Goal: Information Seeking & Learning: Check status

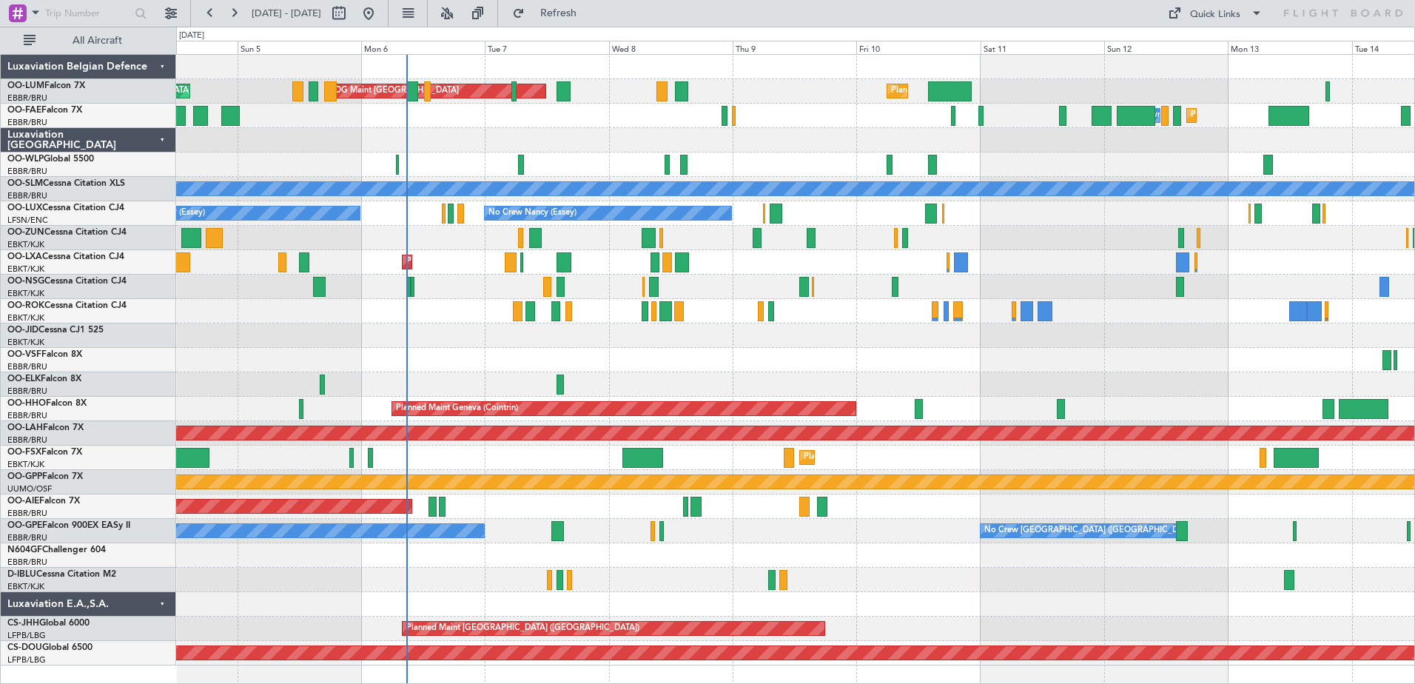
click at [227, 275] on div "Planned Maint [GEOGRAPHIC_DATA] ([GEOGRAPHIC_DATA] National) AOG Maint [GEOGRAP…" at bounding box center [795, 360] width 1238 height 611
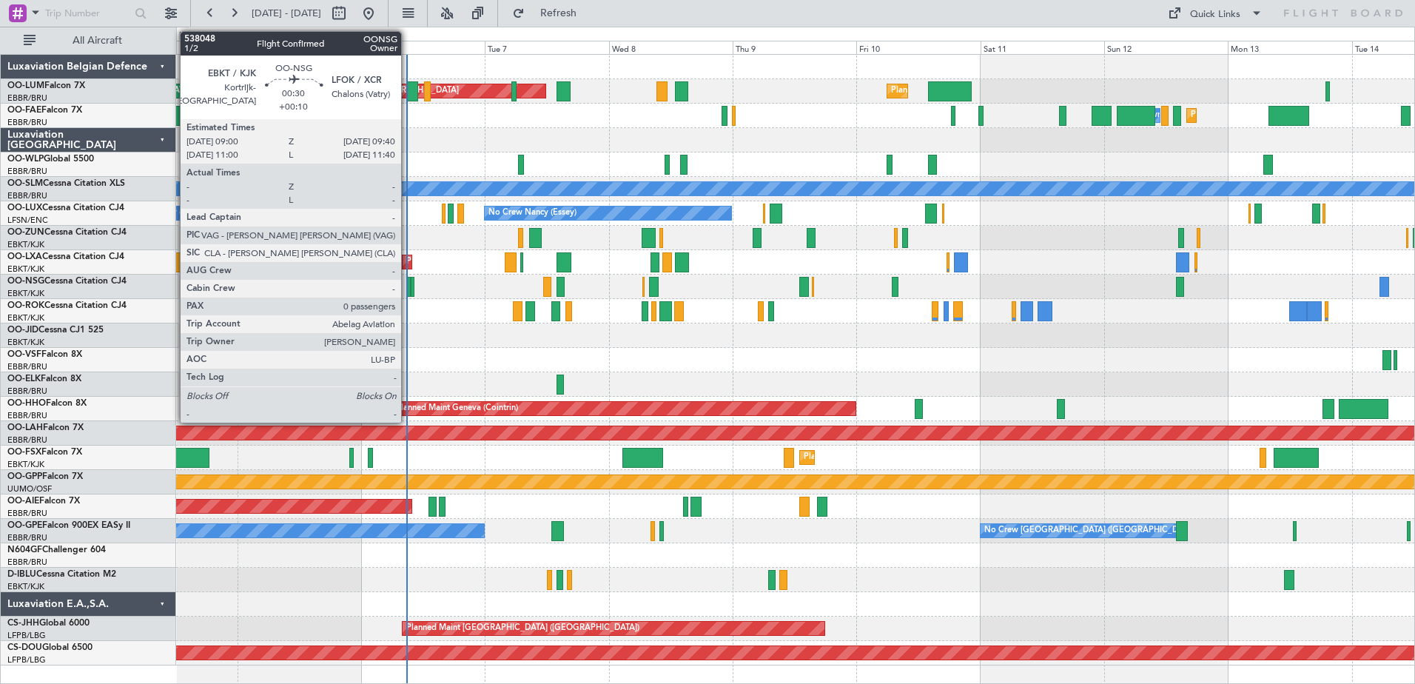
click at [408, 291] on div at bounding box center [409, 287] width 4 height 20
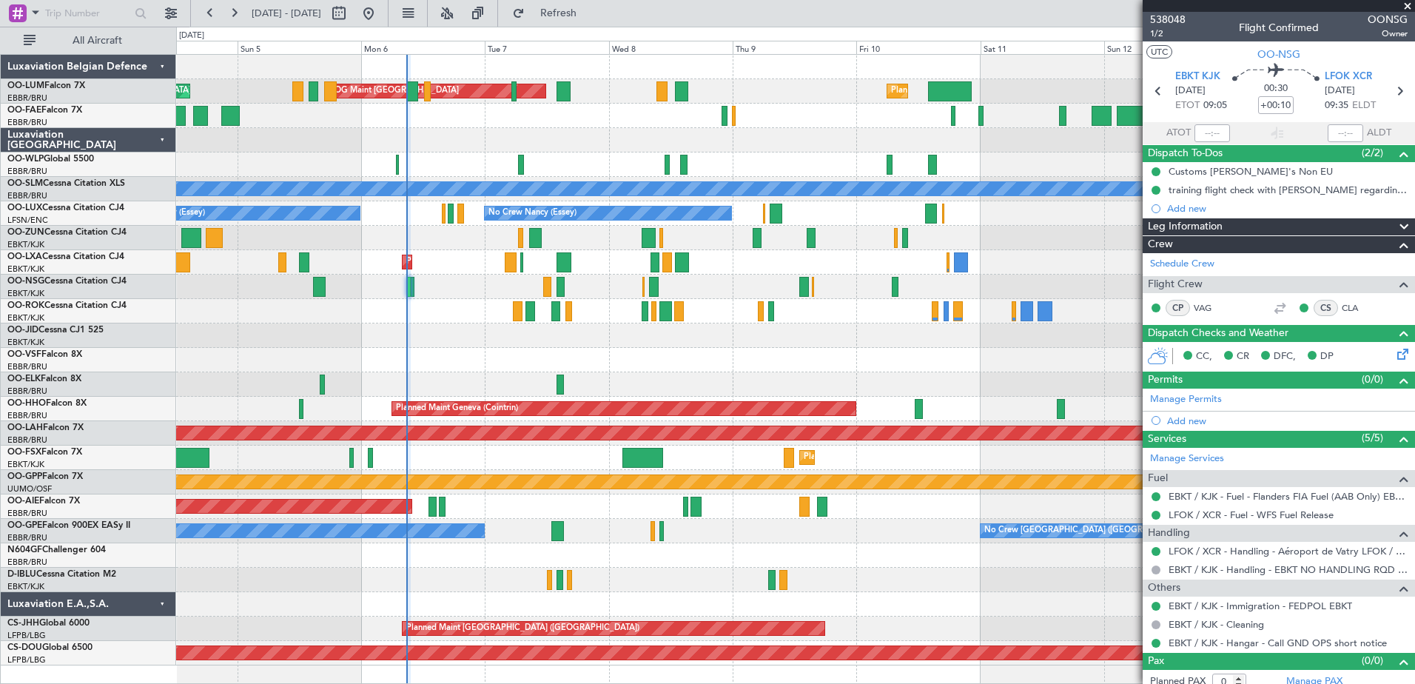
click at [1411, 7] on span at bounding box center [1408, 6] width 15 height 13
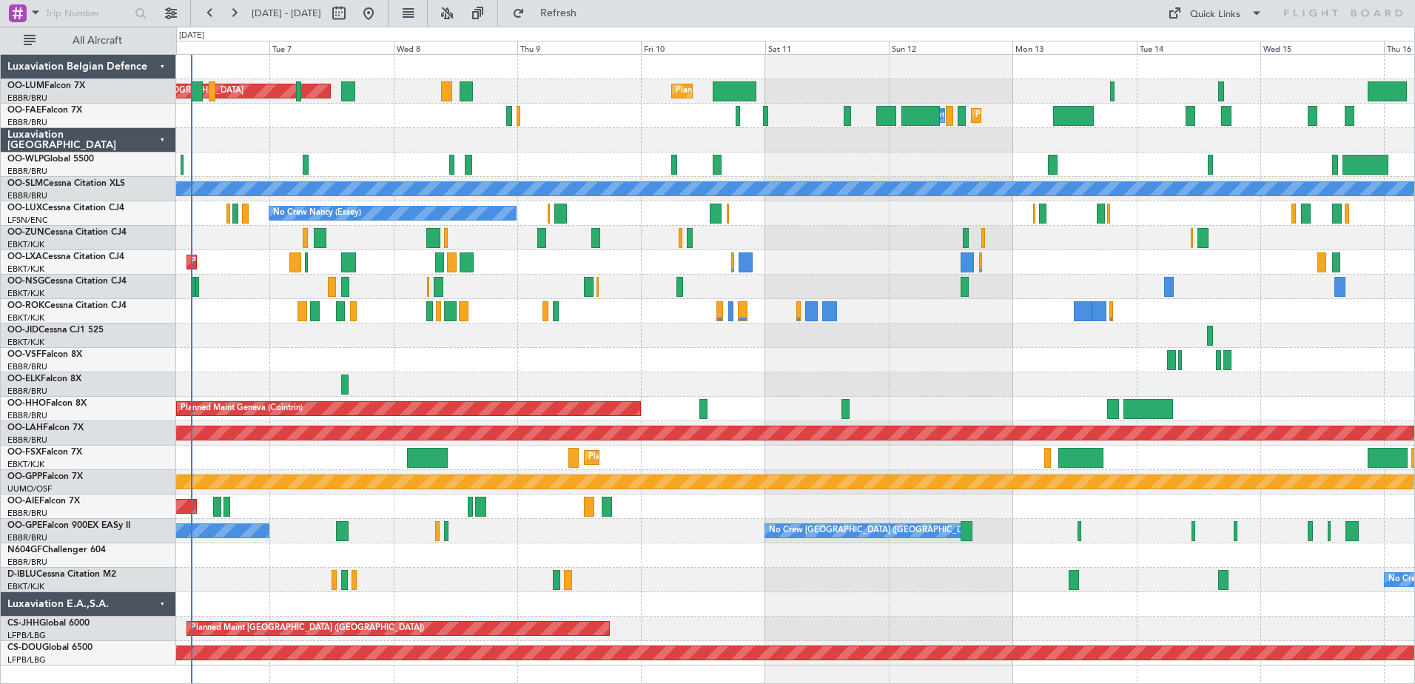
click at [526, 139] on div "Planned Maint [GEOGRAPHIC_DATA] ([GEOGRAPHIC_DATA] National) AOG Maint [GEOGRAP…" at bounding box center [795, 360] width 1238 height 611
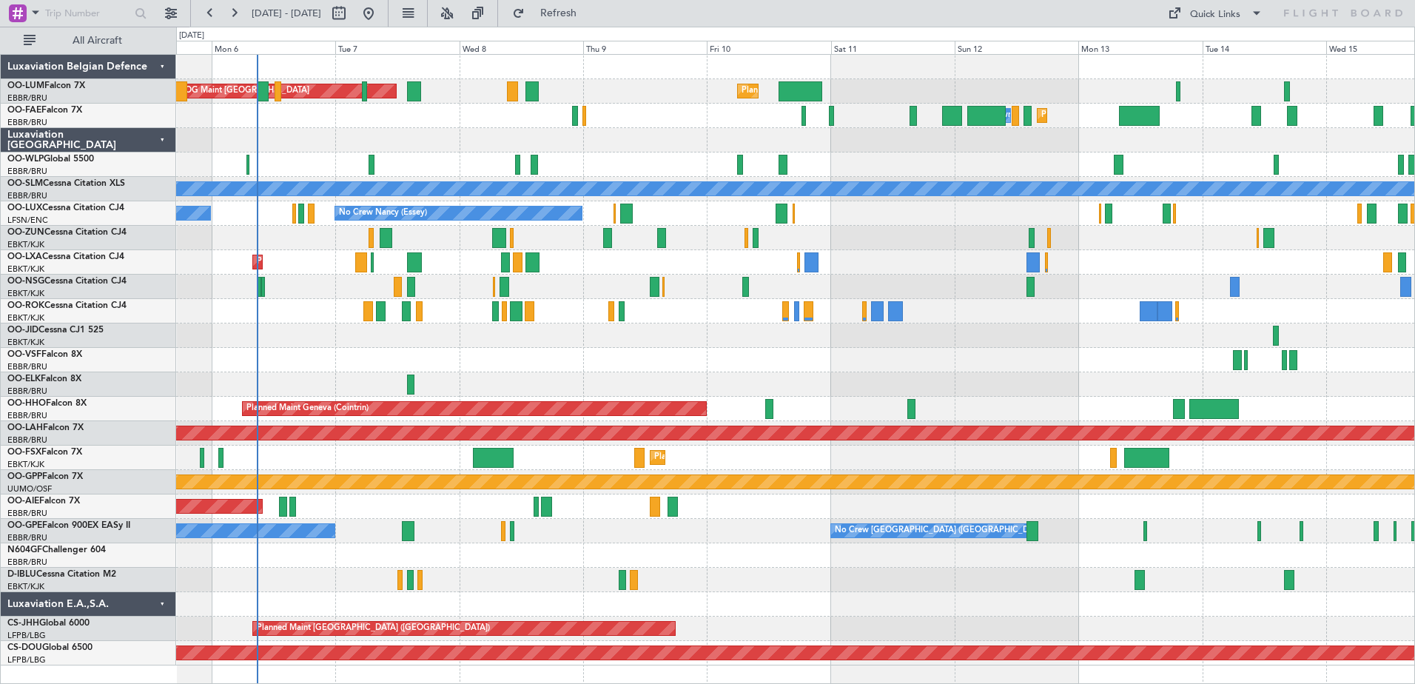
click at [581, 256] on div "Planned Maint [GEOGRAPHIC_DATA] ([GEOGRAPHIC_DATA] National) AOG Maint [GEOGRAP…" at bounding box center [795, 360] width 1238 height 611
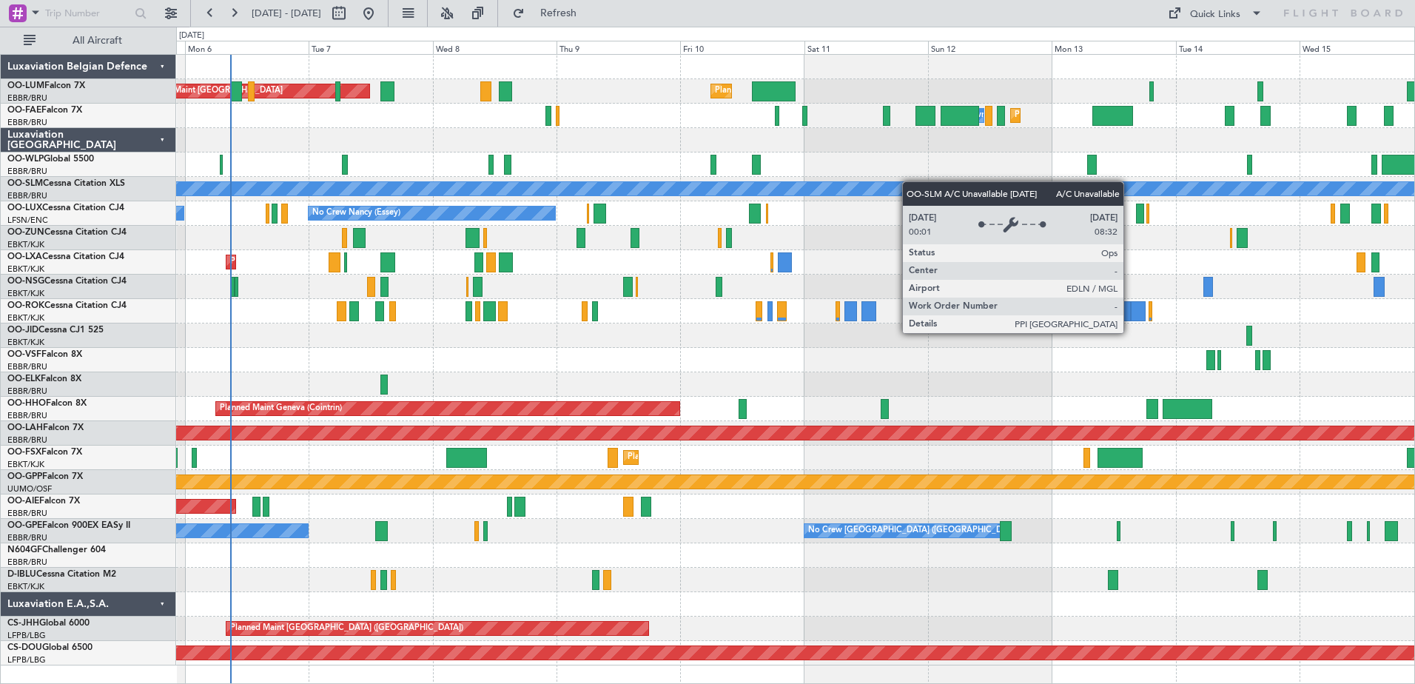
click at [891, 187] on div "Planned Maint [GEOGRAPHIC_DATA] ([GEOGRAPHIC_DATA] National) AOG Maint [GEOGRAP…" at bounding box center [795, 360] width 1238 height 611
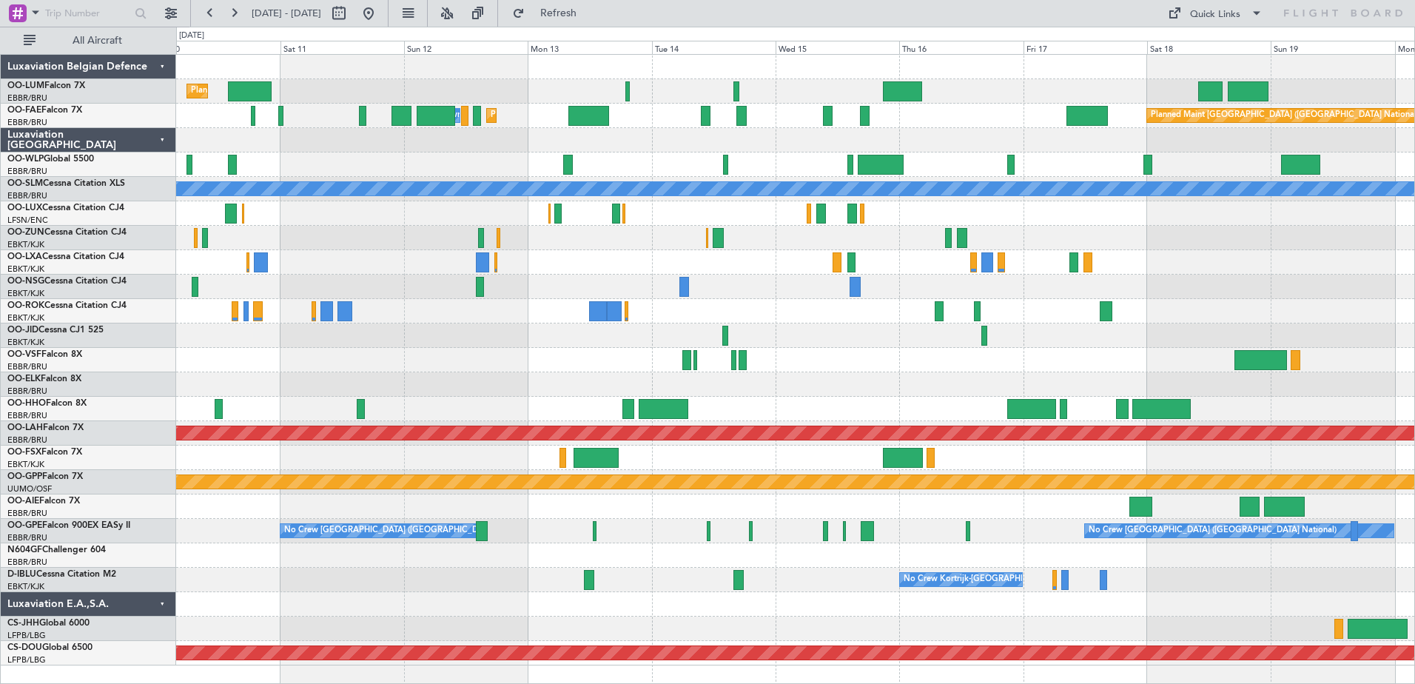
click at [434, 218] on div "Planned Maint [GEOGRAPHIC_DATA] ([GEOGRAPHIC_DATA] National) Planned Maint [GEO…" at bounding box center [795, 360] width 1238 height 611
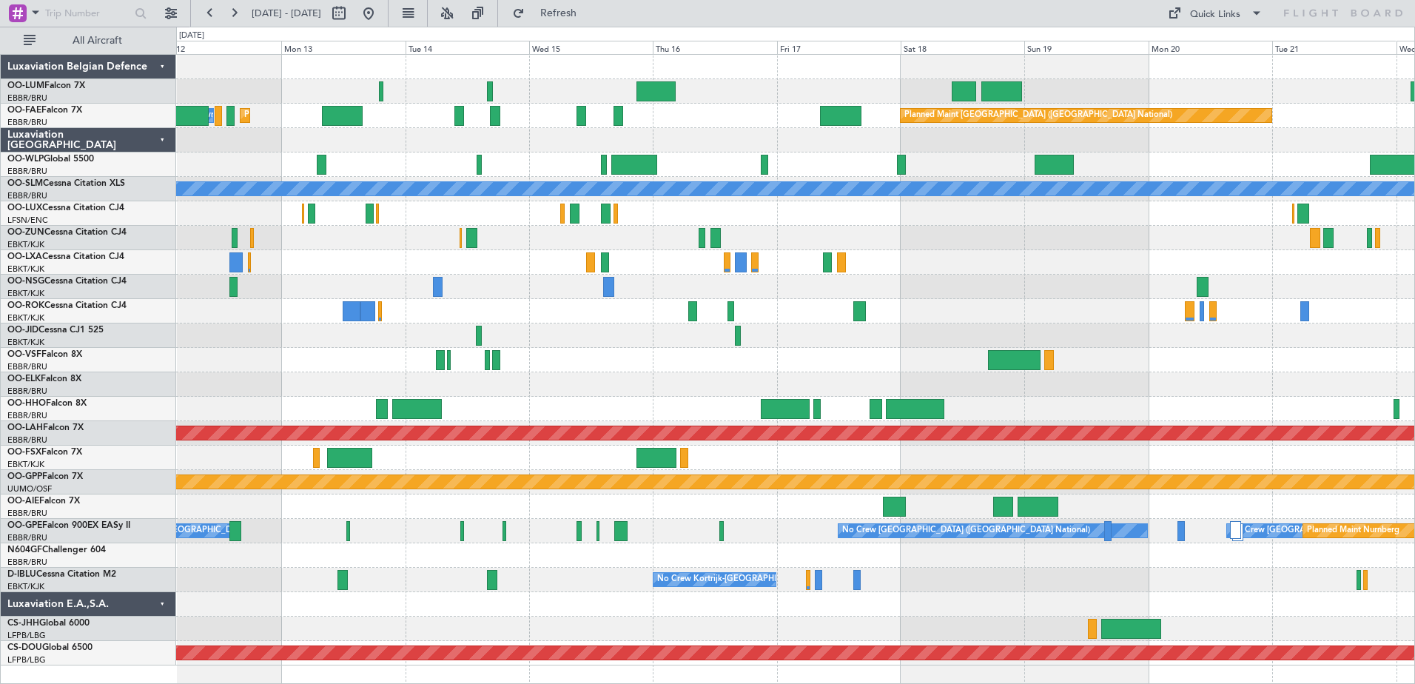
click at [1050, 237] on div "Planned Maint [GEOGRAPHIC_DATA] ([GEOGRAPHIC_DATA] National) Planned Maint [GEO…" at bounding box center [795, 360] width 1238 height 611
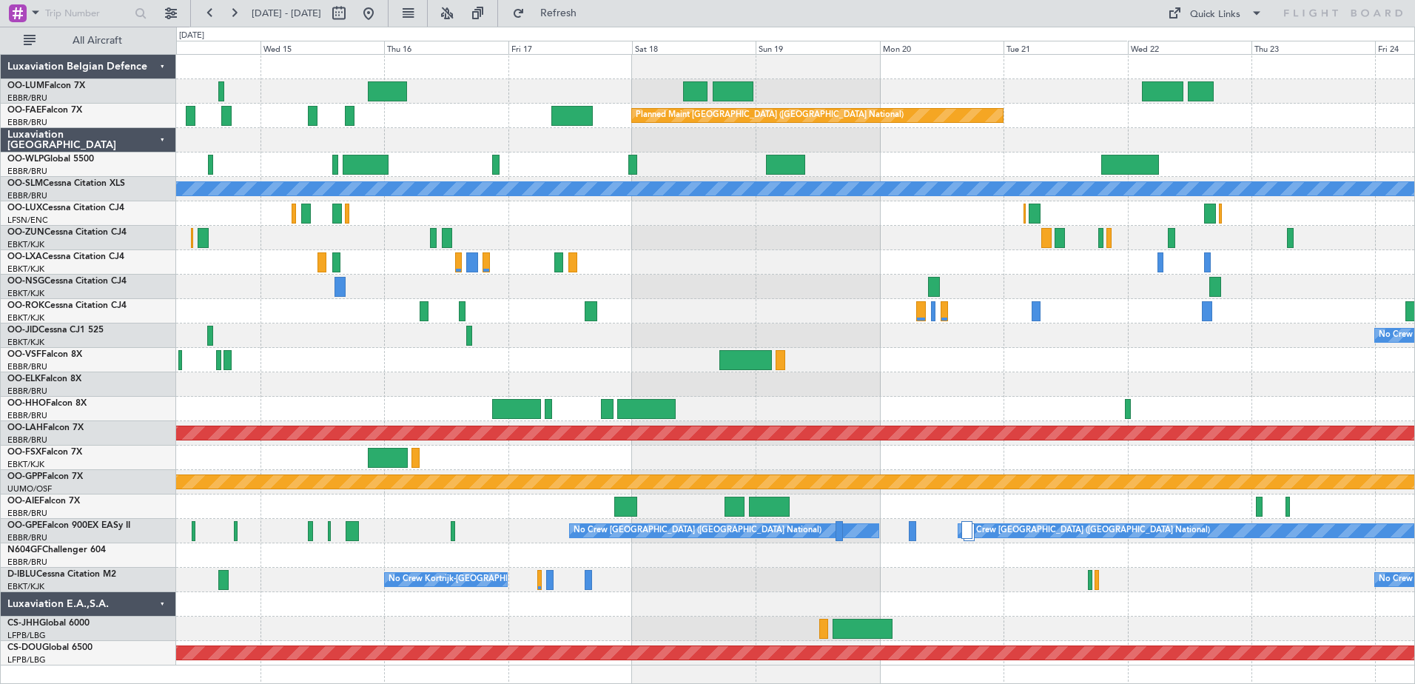
click at [1193, 441] on div "Owner Melsbroek Air Base Owner [GEOGRAPHIC_DATA] Planned Maint [GEOGRAPHIC_DATA…" at bounding box center [795, 360] width 1238 height 611
click at [822, 322] on div at bounding box center [795, 311] width 1238 height 24
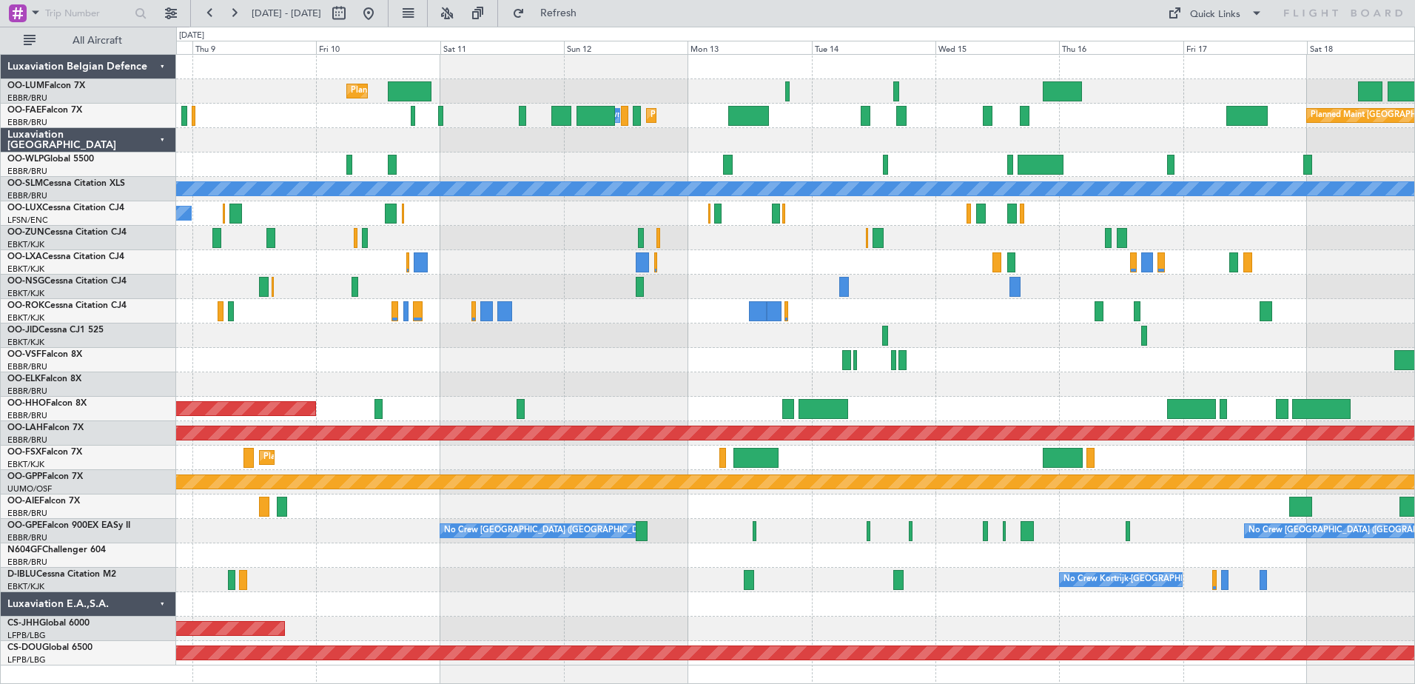
click at [445, 241] on div "Planned Maint [GEOGRAPHIC_DATA] ([GEOGRAPHIC_DATA] National) AOG Maint [GEOGRAP…" at bounding box center [795, 360] width 1238 height 611
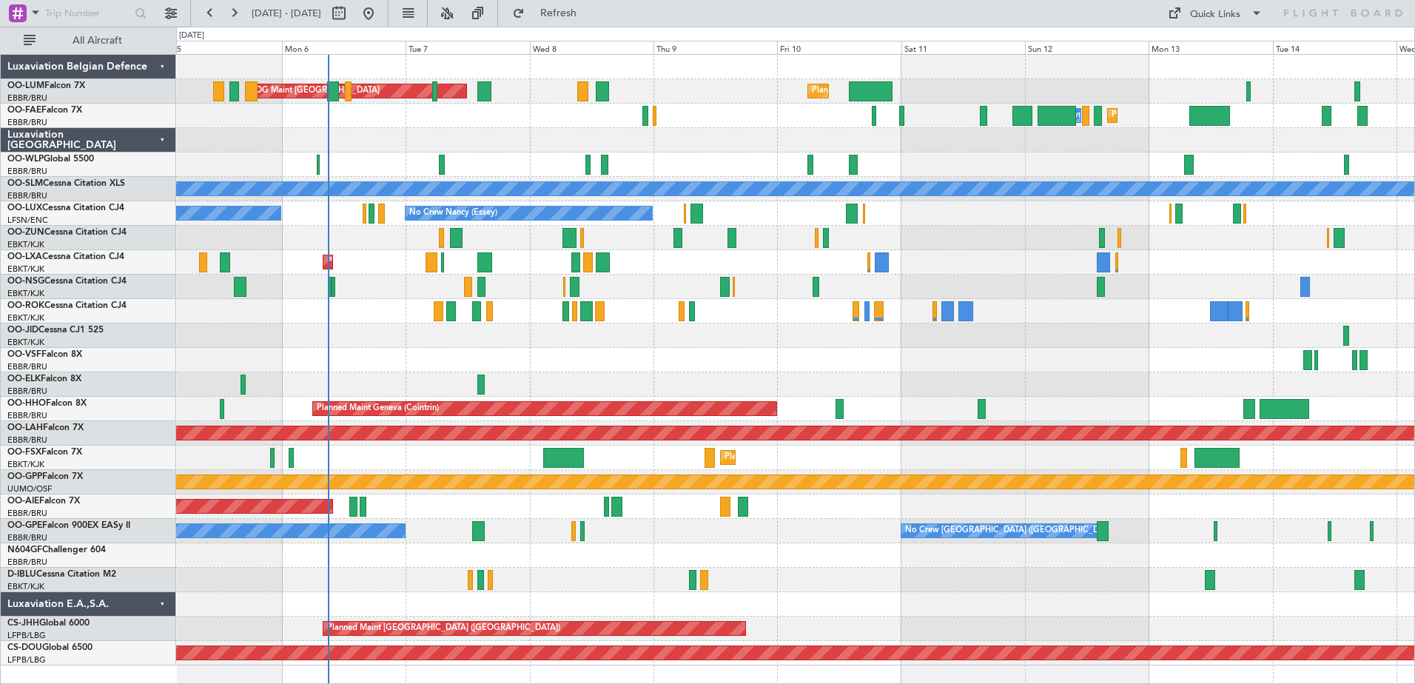
click at [1131, 348] on div "Planned Maint [GEOGRAPHIC_DATA] ([GEOGRAPHIC_DATA] National) AOG Maint [GEOGRAP…" at bounding box center [795, 360] width 1238 height 611
